Goal: Information Seeking & Learning: Learn about a topic

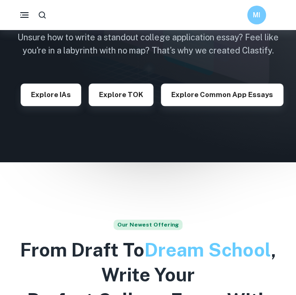
scroll to position [144, 0]
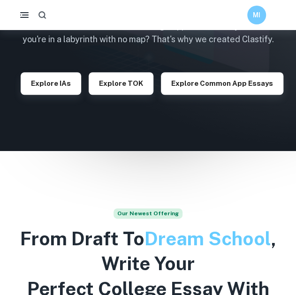
click at [41, 15] on icon "button" at bounding box center [43, 15] width 10 height 10
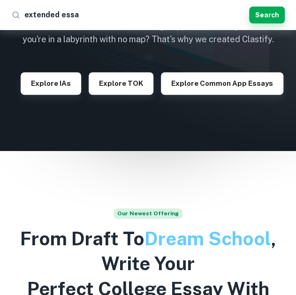
type input "extended essay"
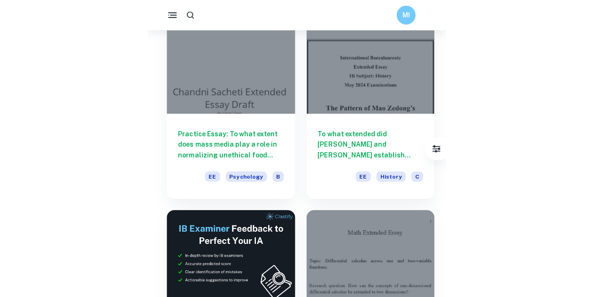
scroll to position [68, 0]
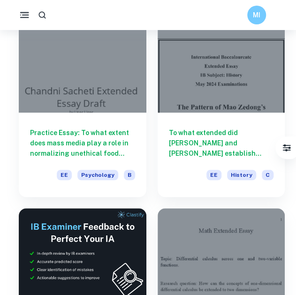
click at [21, 16] on icon "button" at bounding box center [25, 15] width 12 height 12
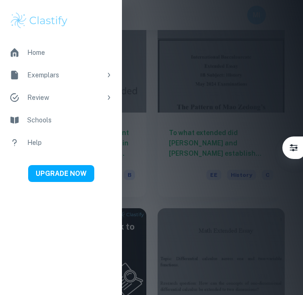
click at [185, 55] on div at bounding box center [151, 147] width 303 height 295
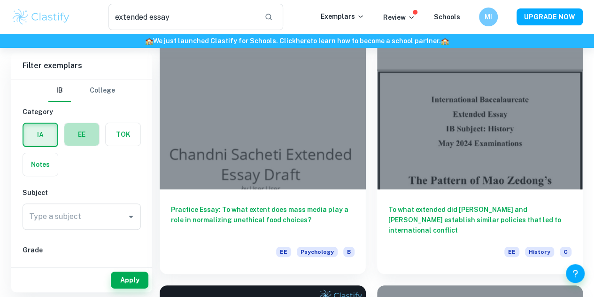
click at [87, 140] on label "button" at bounding box center [81, 134] width 35 height 23
click at [0, 0] on input "radio" at bounding box center [0, 0] width 0 height 0
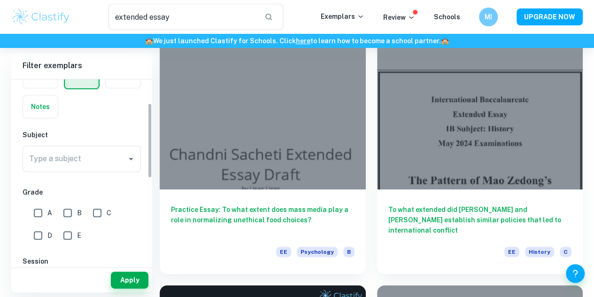
scroll to position [58, 0]
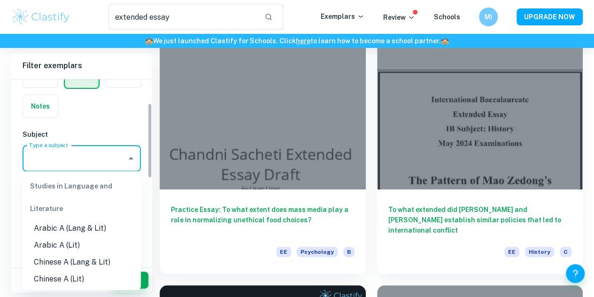
click at [100, 158] on input "Type a subject" at bounding box center [75, 158] width 96 height 18
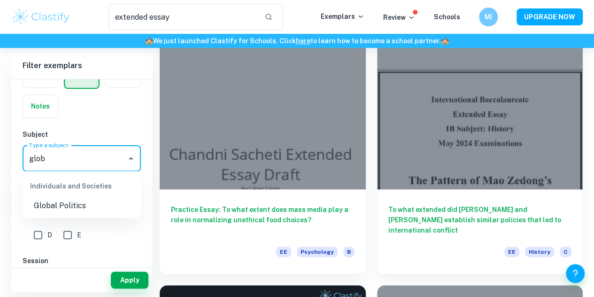
click at [103, 210] on li "Global Politics" at bounding box center [82, 205] width 118 height 17
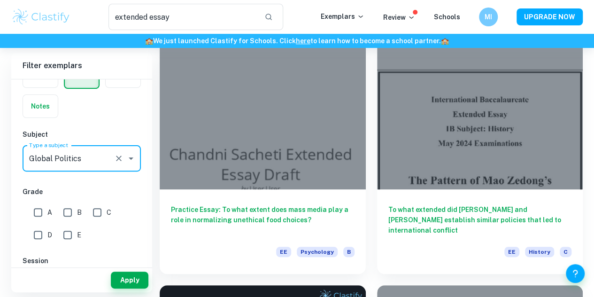
type input "Global Politics"
click at [41, 216] on input "A" at bounding box center [38, 212] width 19 height 19
checkbox input "true"
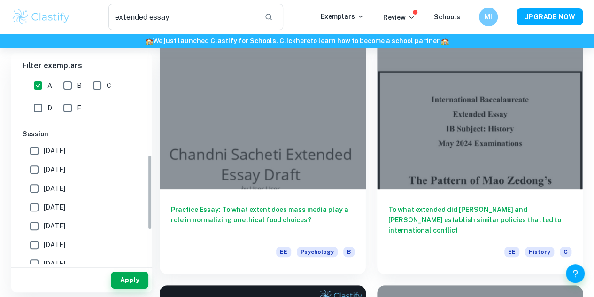
scroll to position [186, 0]
click at [58, 150] on span "[DATE]" at bounding box center [55, 150] width 22 height 10
click at [44, 150] on input "[DATE]" at bounding box center [34, 149] width 19 height 19
checkbox input "true"
click at [138, 279] on button "Apply" at bounding box center [130, 280] width 38 height 17
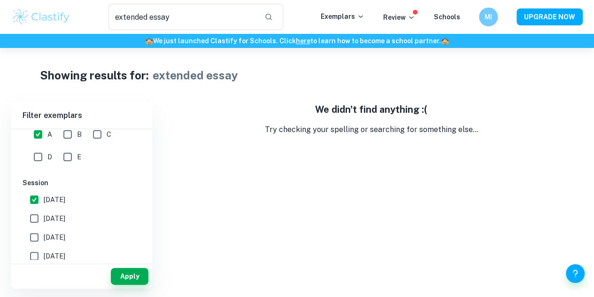
click at [49, 219] on span "[DATE]" at bounding box center [55, 218] width 22 height 10
click at [44, 219] on input "[DATE]" at bounding box center [34, 218] width 19 height 19
checkbox input "true"
click at [126, 280] on button "Apply" at bounding box center [130, 276] width 38 height 17
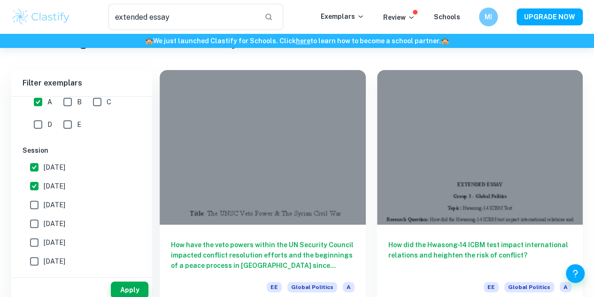
scroll to position [48, 0]
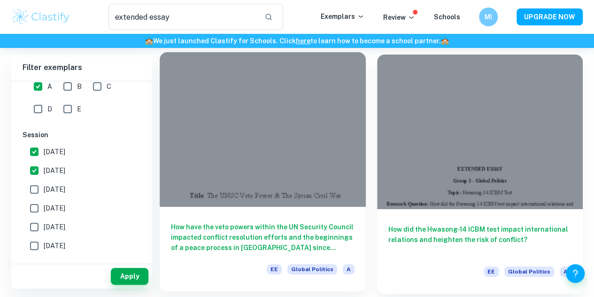
click at [201, 222] on h6 "How have the veto powers within the UN Security Council impacted conflict resol…" at bounding box center [263, 237] width 184 height 31
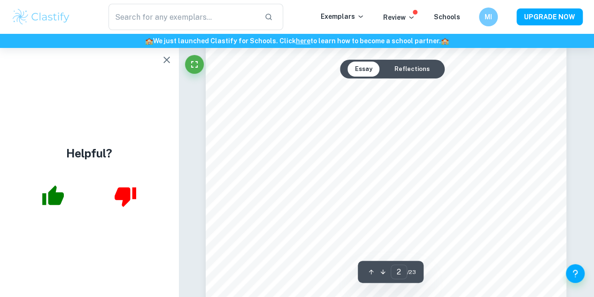
scroll to position [712, 0]
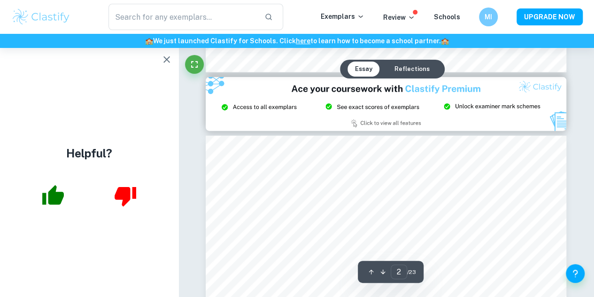
type input "3"
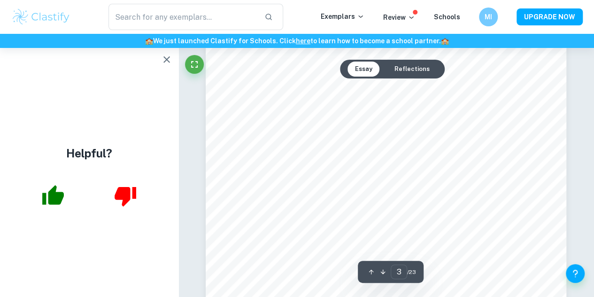
scroll to position [1242, 0]
